Goal: Task Accomplishment & Management: Manage account settings

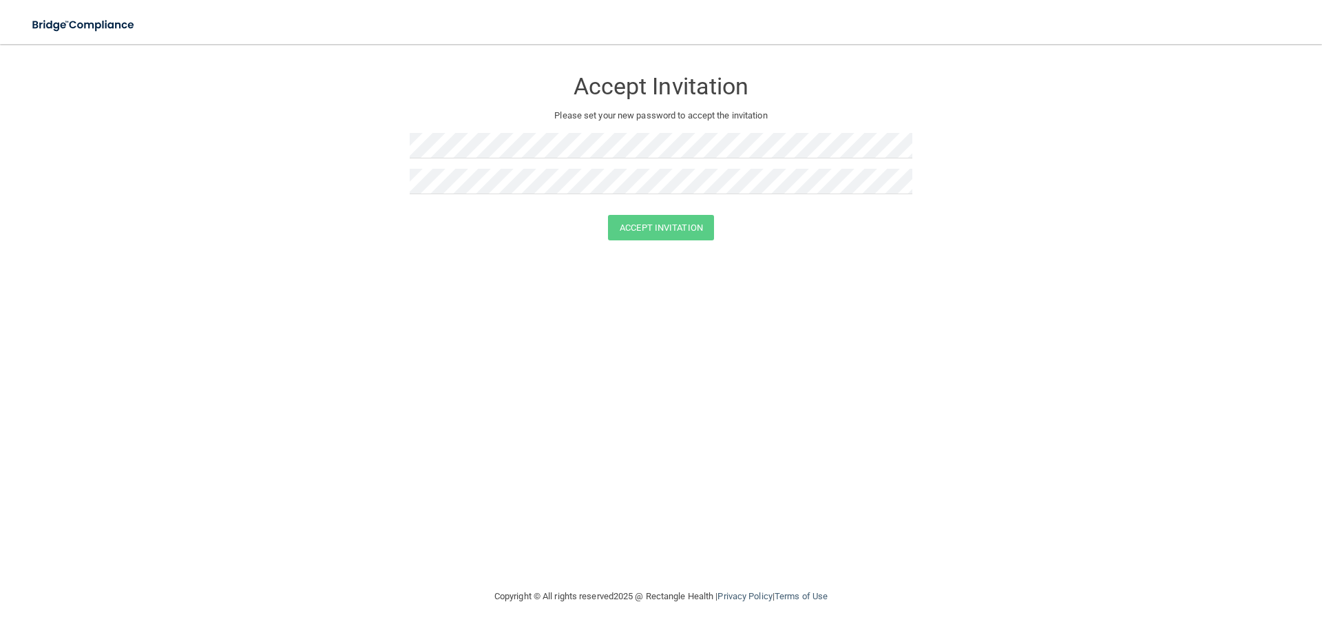
click at [671, 106] on div "Accept Invitation" at bounding box center [661, 83] width 503 height 50
drag, startPoint x: 676, startPoint y: 161, endPoint x: 668, endPoint y: 162, distance: 7.6
click at [674, 161] on div at bounding box center [661, 151] width 503 height 36
click at [608, 215] on button "Accept Invitation" at bounding box center [661, 227] width 106 height 25
click at [648, 245] on button "Accept Invitation" at bounding box center [661, 247] width 106 height 25
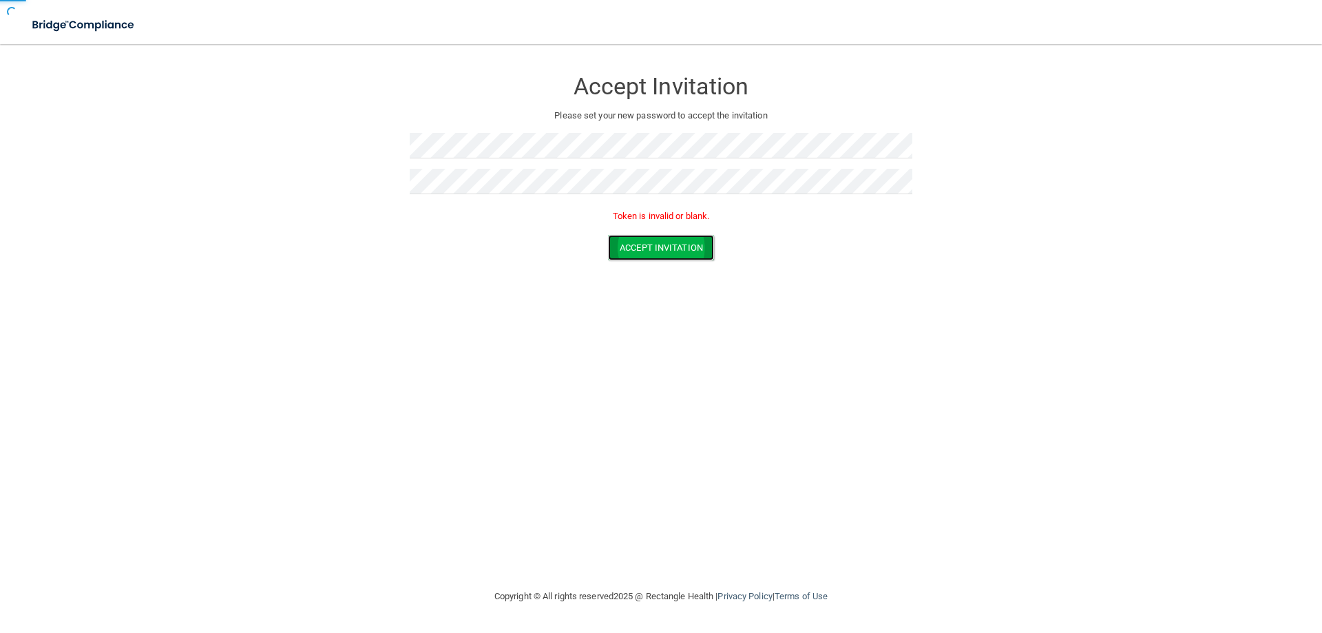
click at [648, 245] on button "Accept Invitation" at bounding box center [661, 247] width 106 height 25
click at [64, 20] on img at bounding box center [84, 25] width 127 height 28
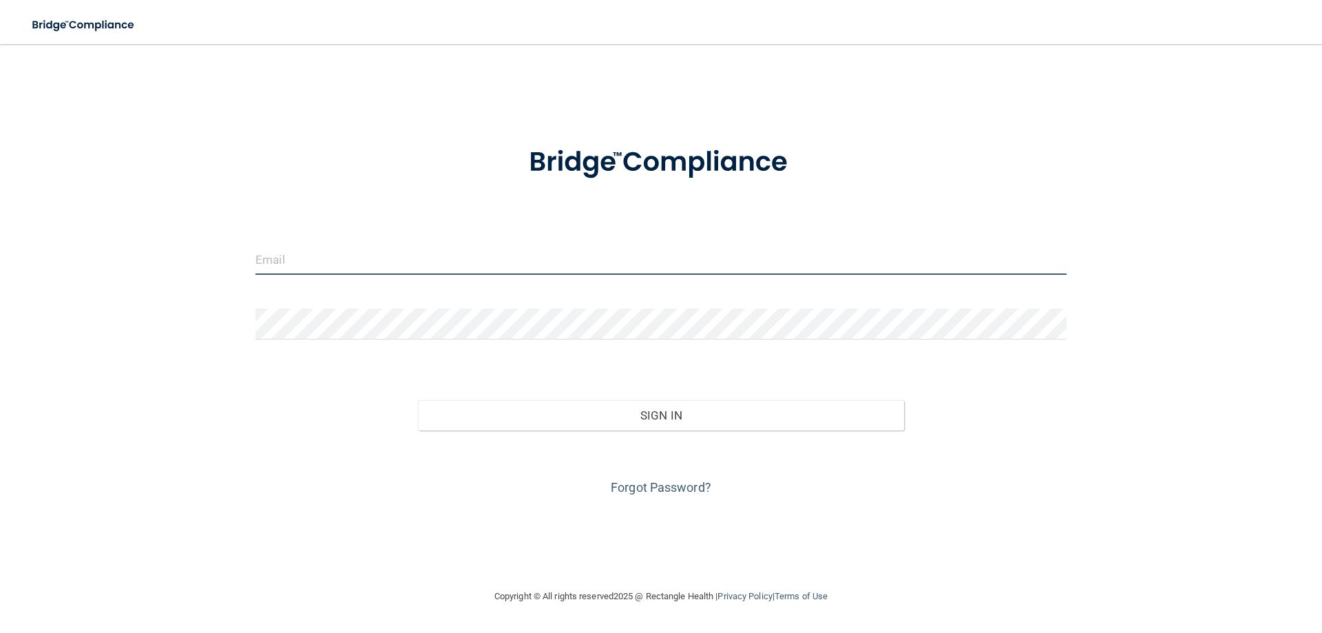
type input "[EMAIL_ADDRESS][DOMAIN_NAME]"
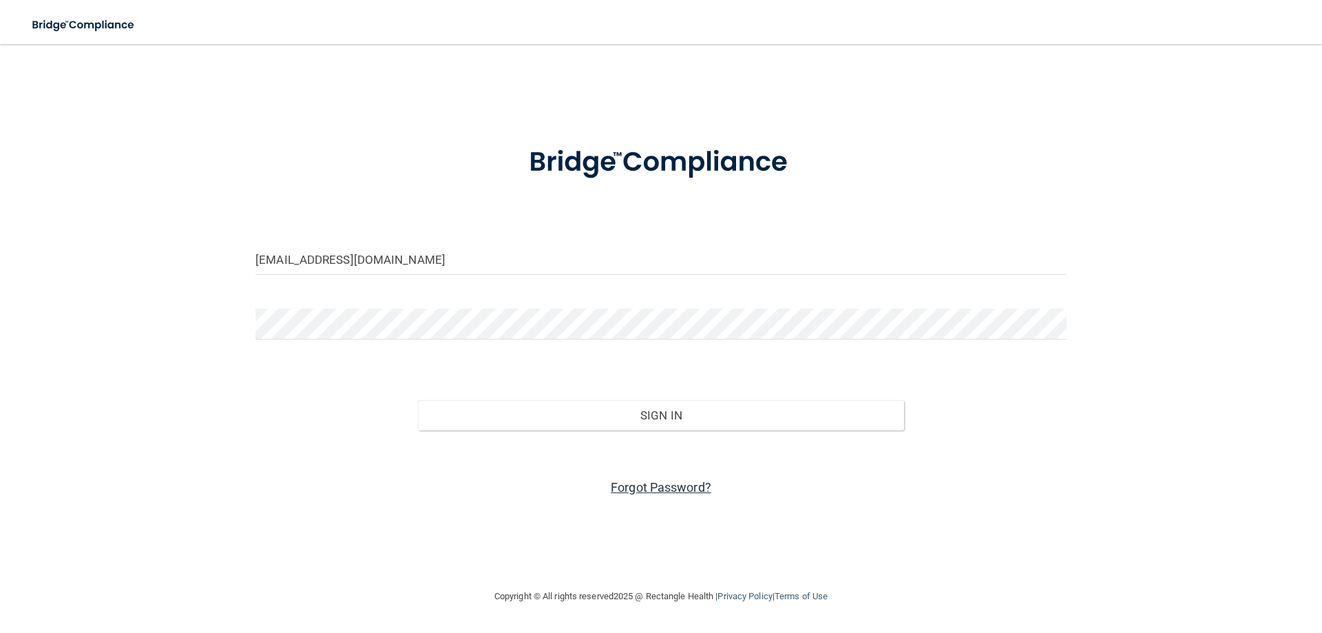
click at [659, 492] on link "Forgot Password?" at bounding box center [661, 487] width 101 height 14
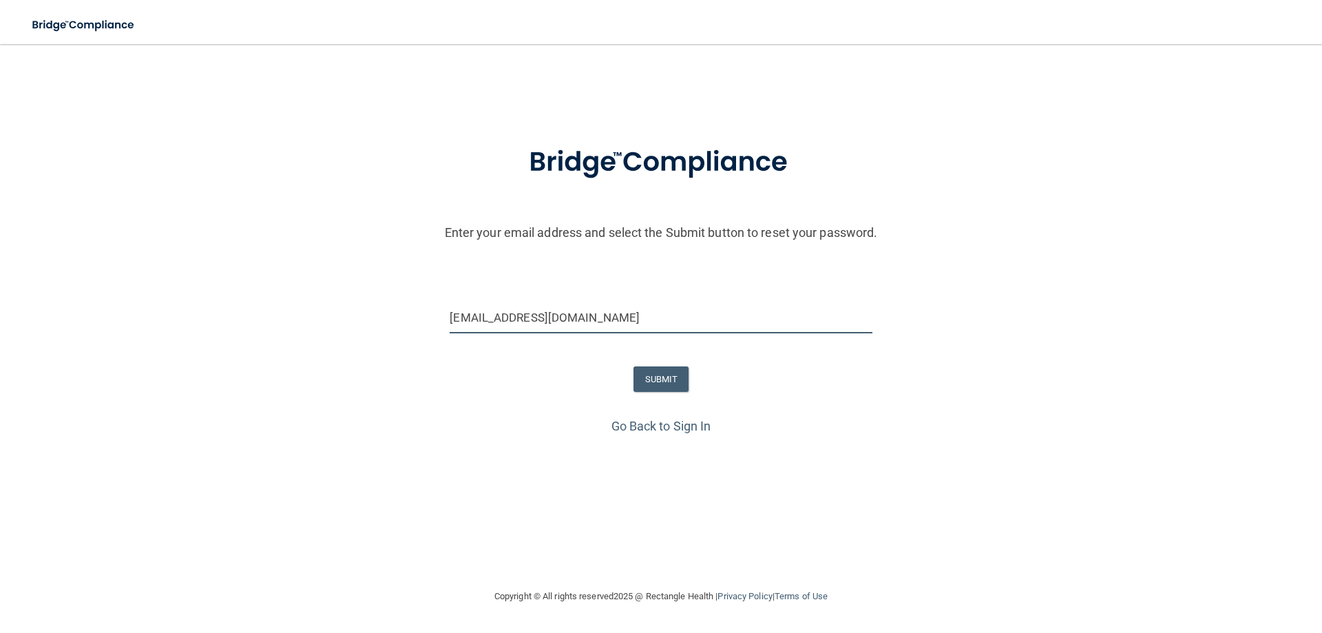
drag, startPoint x: 675, startPoint y: 325, endPoint x: 252, endPoint y: 314, distance: 422.8
click at [252, 314] on div "[EMAIL_ADDRESS][DOMAIN_NAME]" at bounding box center [661, 322] width 1329 height 41
type input "[EMAIL_ADDRESS][DOMAIN_NAME]"
click at [662, 391] on form "Enter your email address and select the Submit button to reset your password. […" at bounding box center [661, 271] width 1308 height 288
click at [665, 370] on button "SUBMIT" at bounding box center [661, 378] width 56 height 25
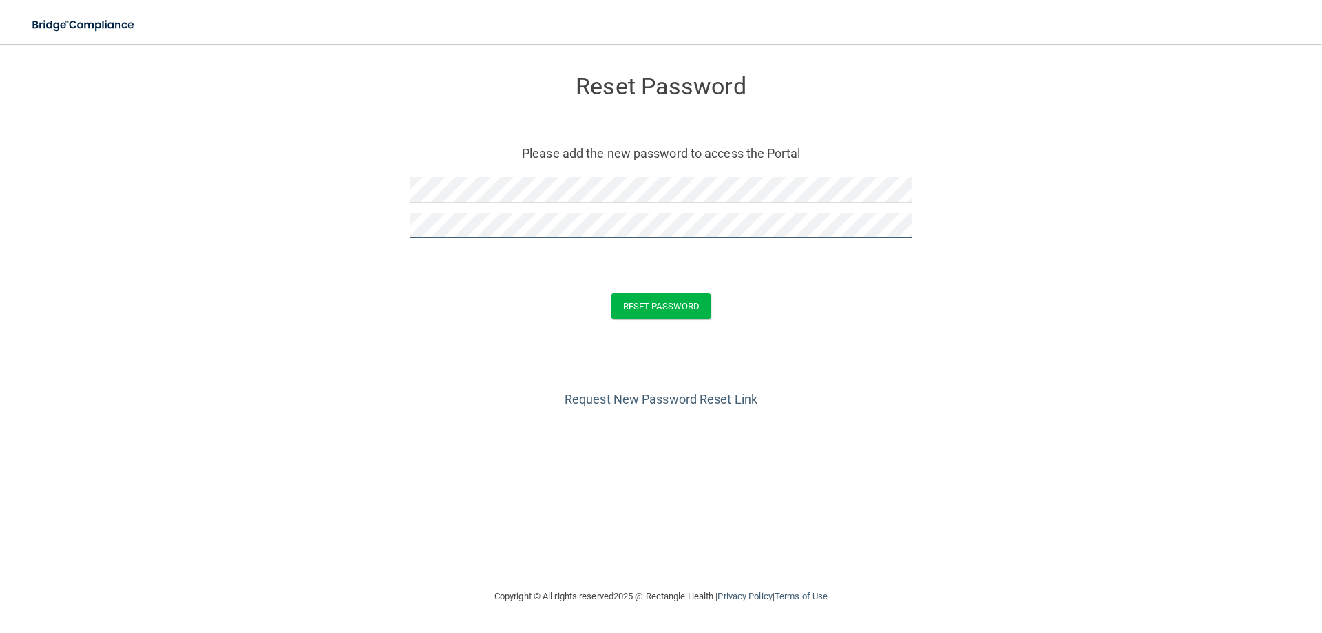
click at [611, 293] on button "Reset Password" at bounding box center [660, 305] width 99 height 25
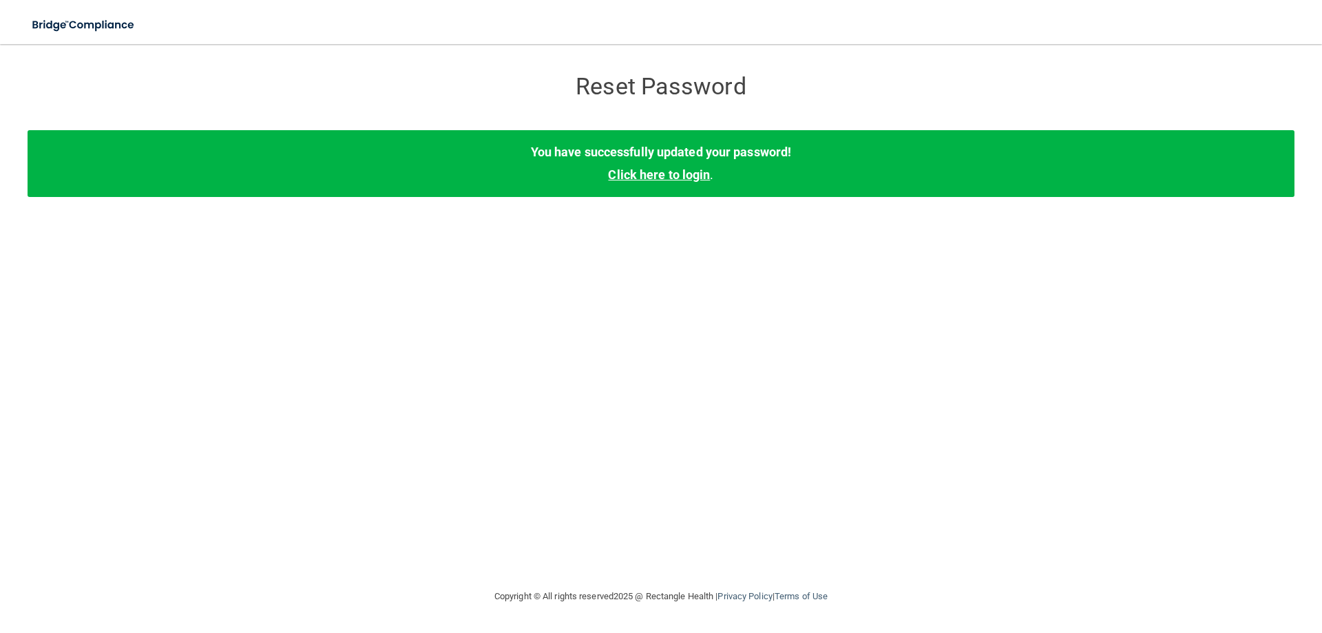
click at [655, 170] on link "Click here to login" at bounding box center [659, 174] width 102 height 14
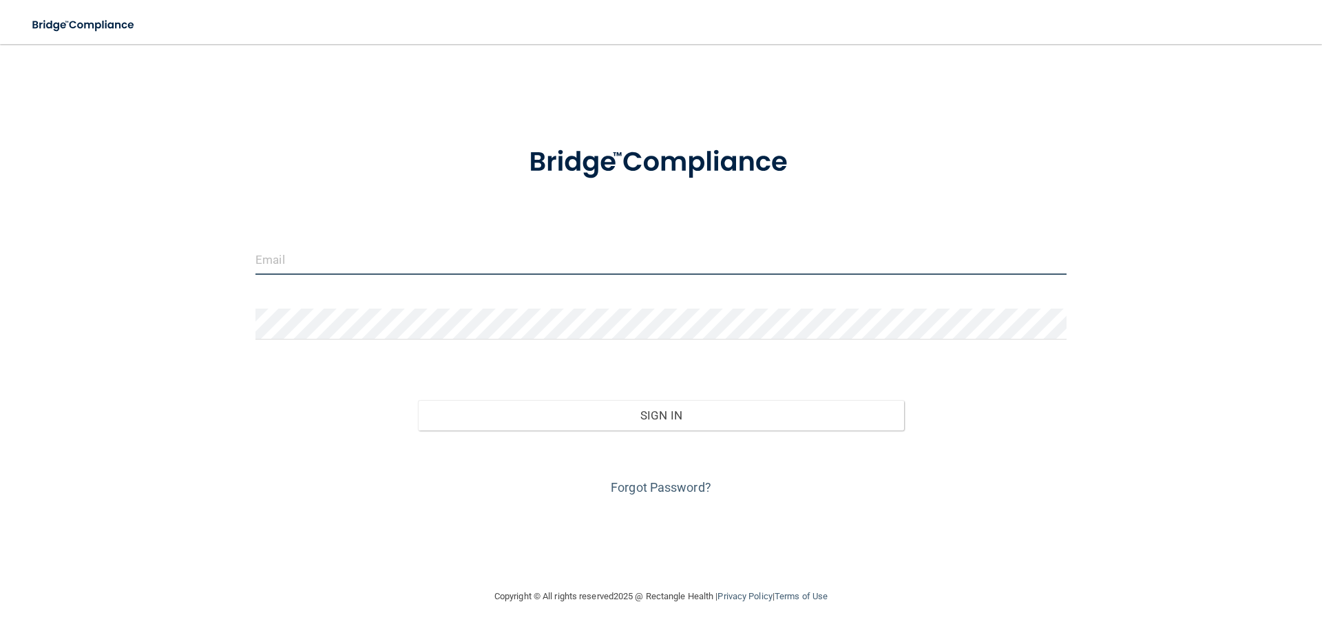
type input "[EMAIL_ADDRESS][DOMAIN_NAME]"
click at [462, 272] on input "[EMAIL_ADDRESS][DOMAIN_NAME]" at bounding box center [660, 259] width 811 height 31
drag, startPoint x: 509, startPoint y: 262, endPoint x: 1, endPoint y: 271, distance: 508.1
click at [0, 271] on main "esloan@westernohiopodiatry.com Invalid email/password. You don't have permissio…" at bounding box center [661, 338] width 1322 height 589
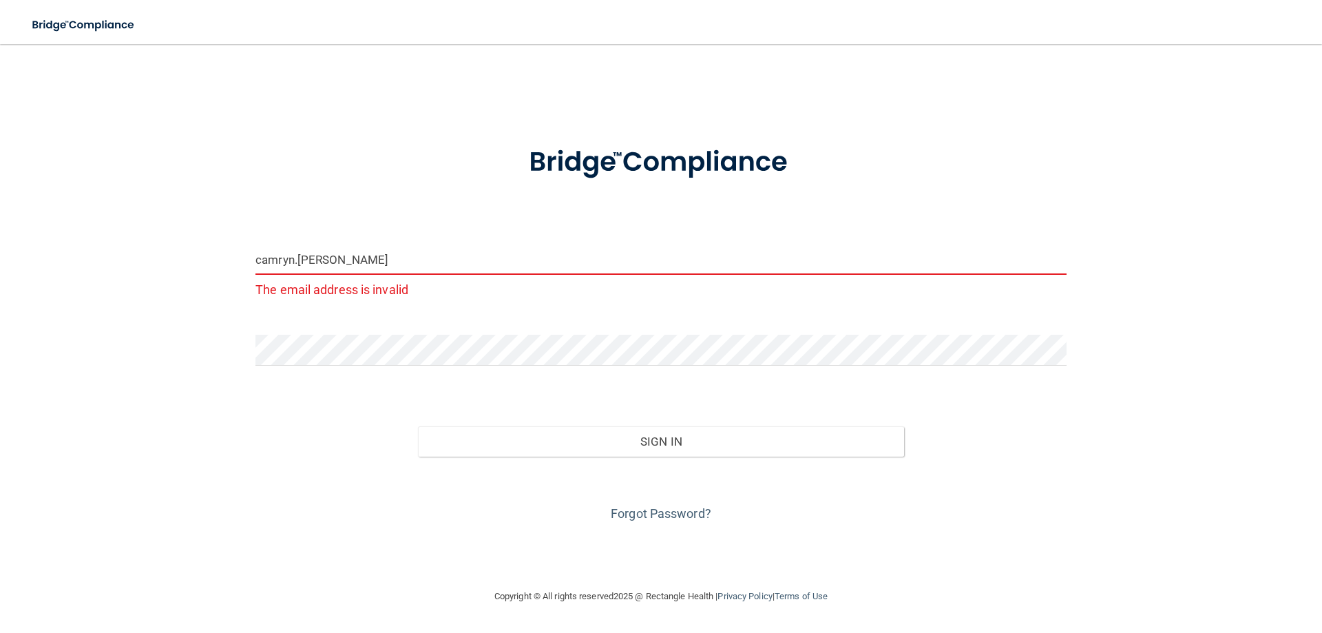
type input "[EMAIL_ADDRESS][DOMAIN_NAME]"
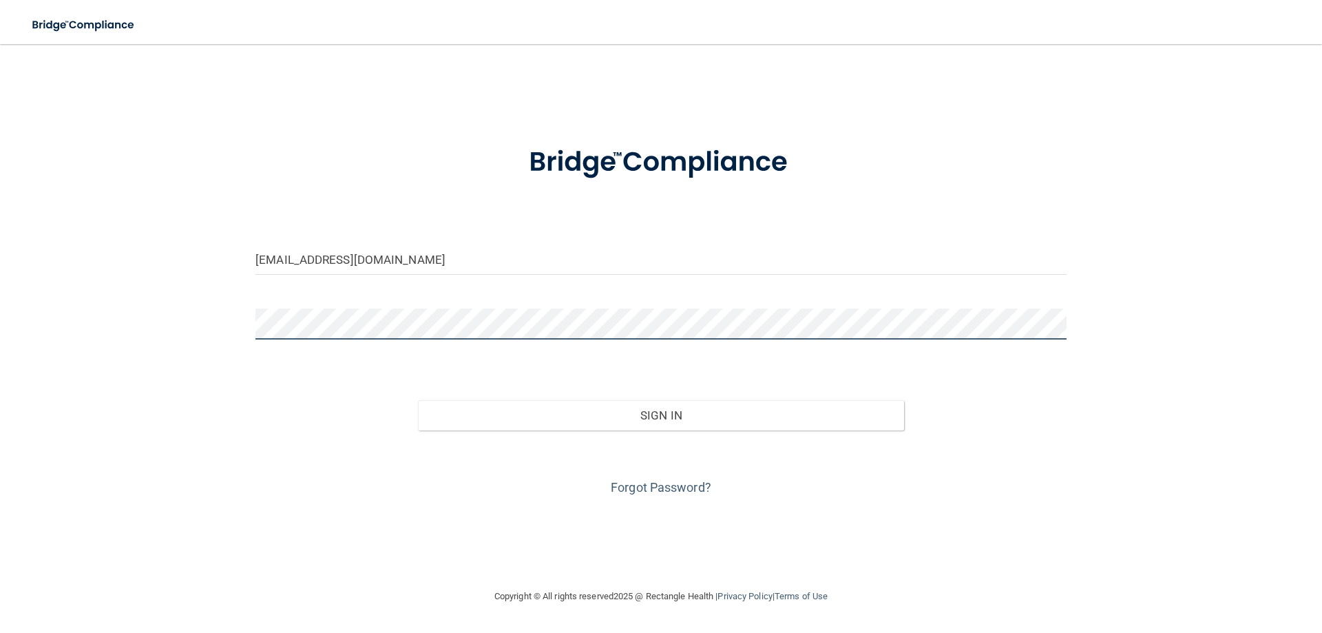
click at [153, 338] on div "camryn.wyne2022@gmail.com Invalid email/password. You don't have permission to …" at bounding box center [661, 316] width 1267 height 516
click at [418, 400] on button "Sign In" at bounding box center [661, 415] width 487 height 30
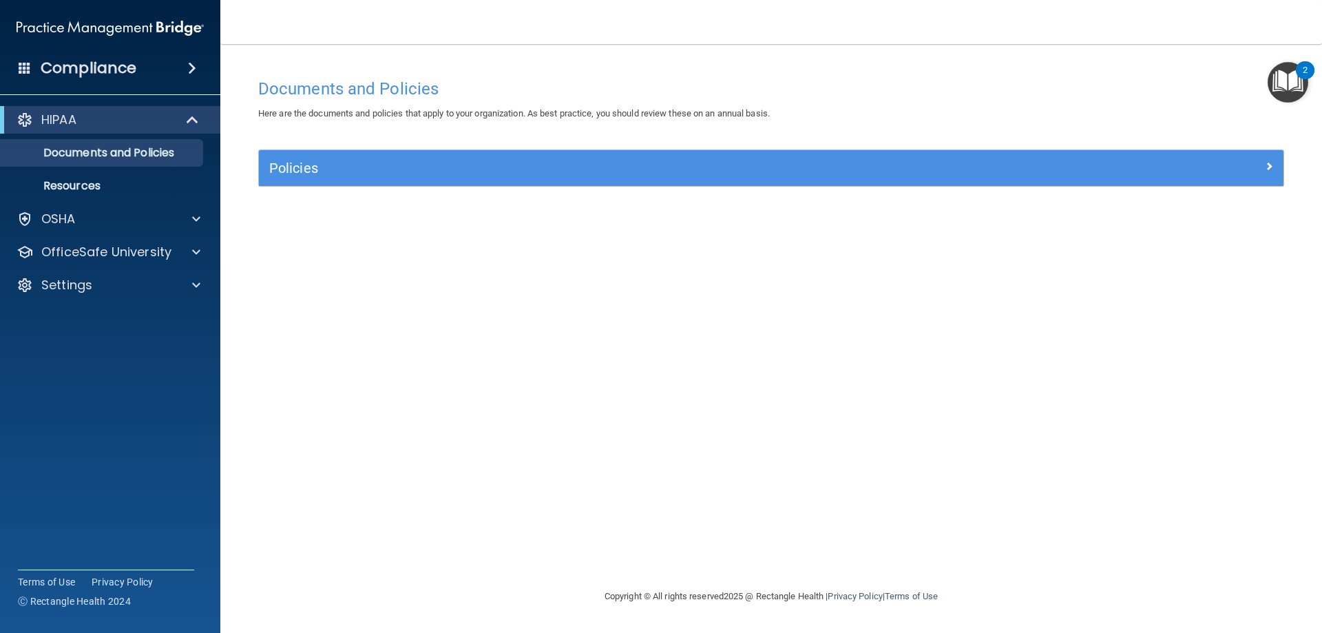
click at [1284, 86] on img "Open Resource Center, 2 new notifications" at bounding box center [1287, 82] width 41 height 41
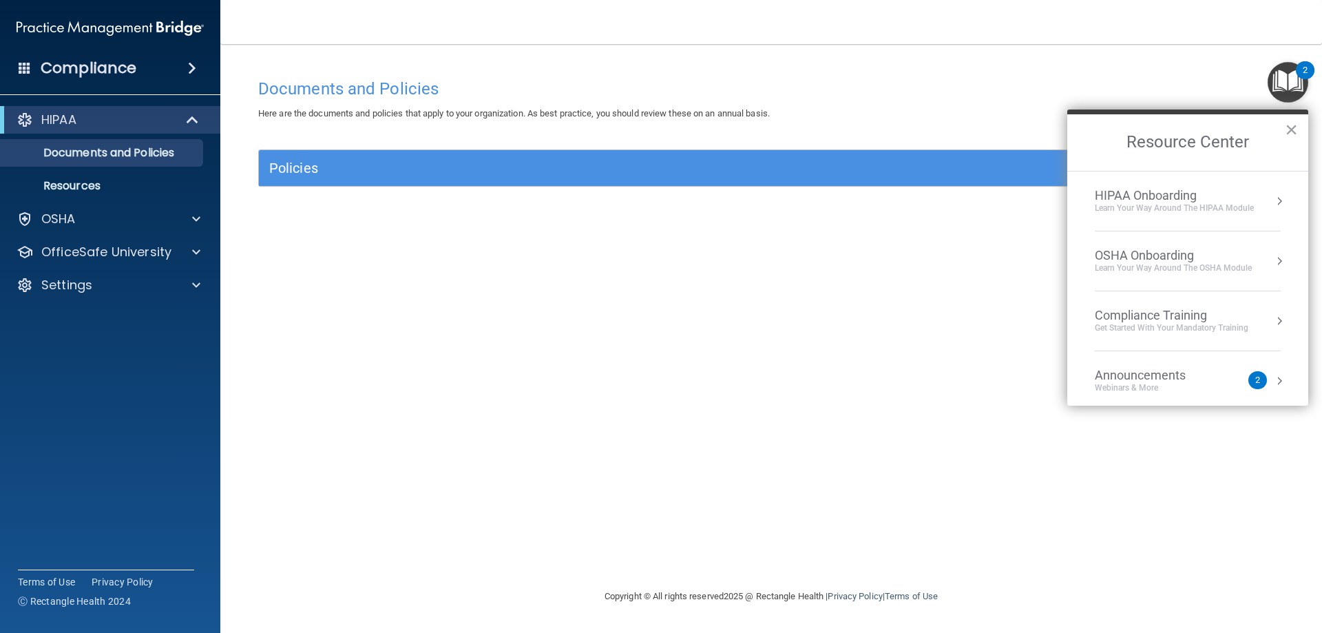
click at [1284, 86] on img "Open Resource Center, 2 new notifications" at bounding box center [1287, 82] width 41 height 41
